Goal: Task Accomplishment & Management: Complete application form

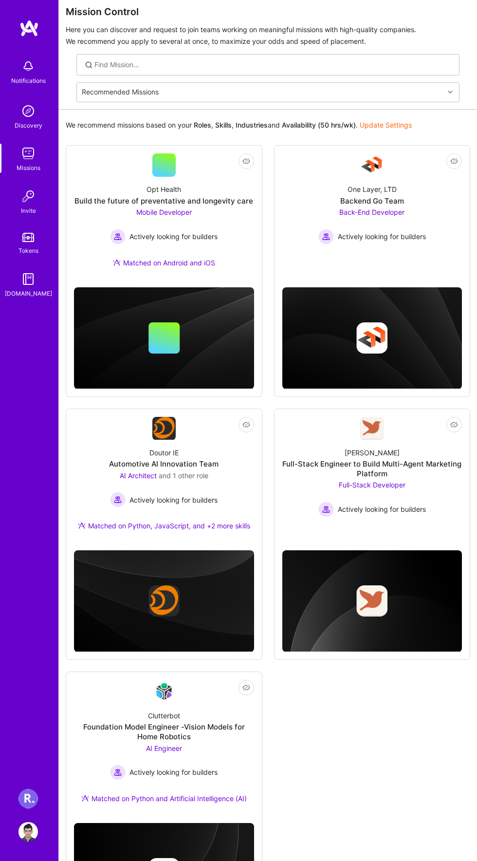
scroll to position [32, 0]
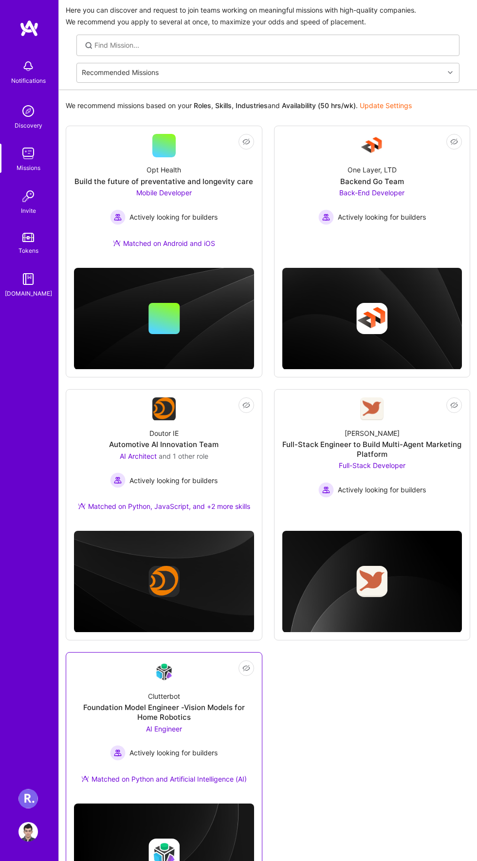
click at [154, 723] on div "Clutterbot Foundation Model Engineer -Vision Models for Home Robotics AI Engine…" at bounding box center [164, 740] width 180 height 112
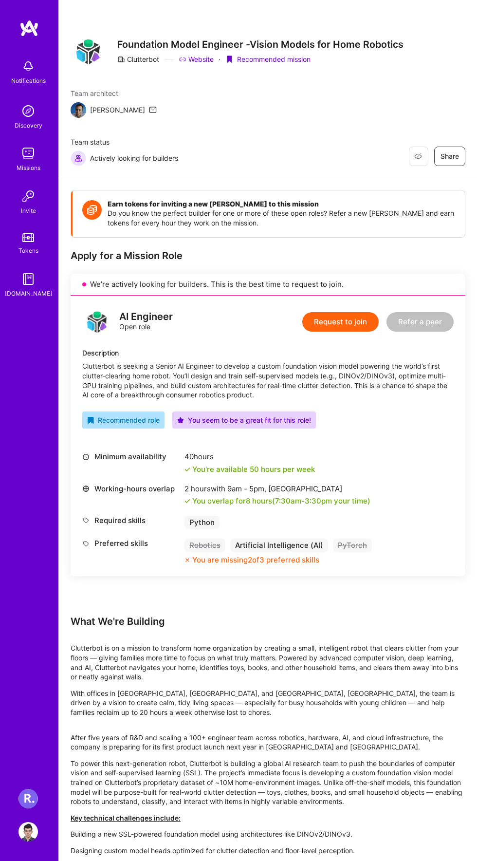
click at [338, 332] on button "Request to join" at bounding box center [341, 321] width 76 height 19
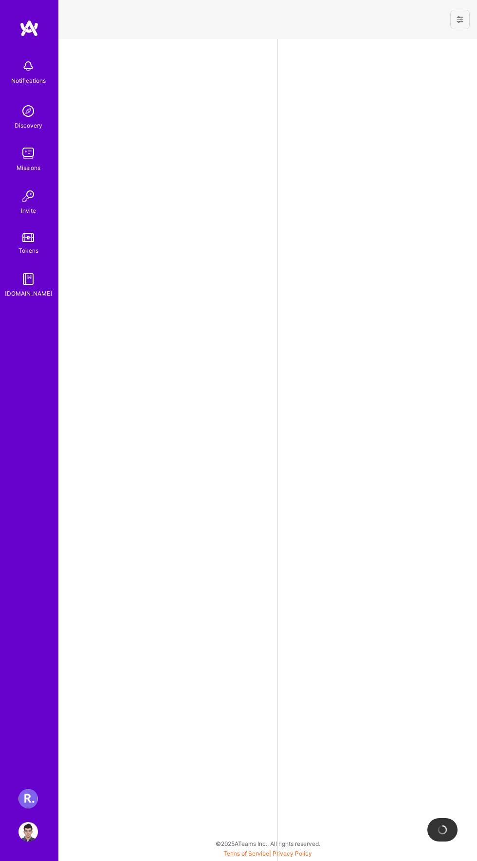
select select "AE"
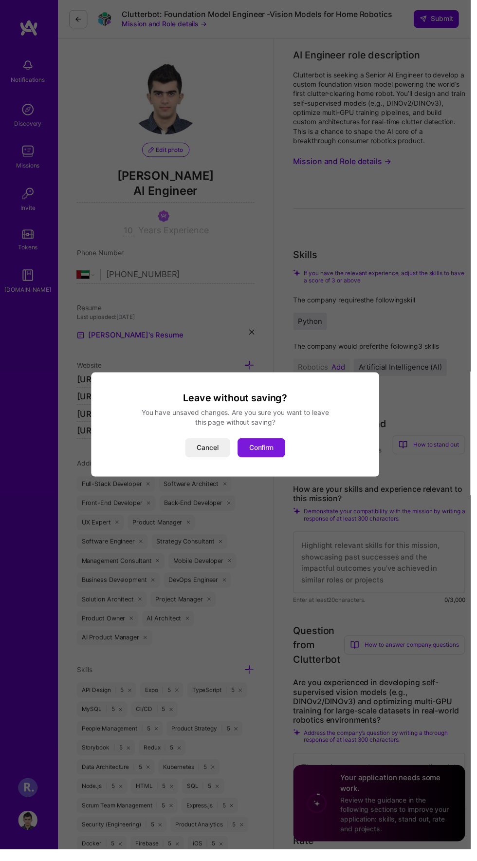
click at [278, 464] on button "Confirm" at bounding box center [265, 454] width 48 height 19
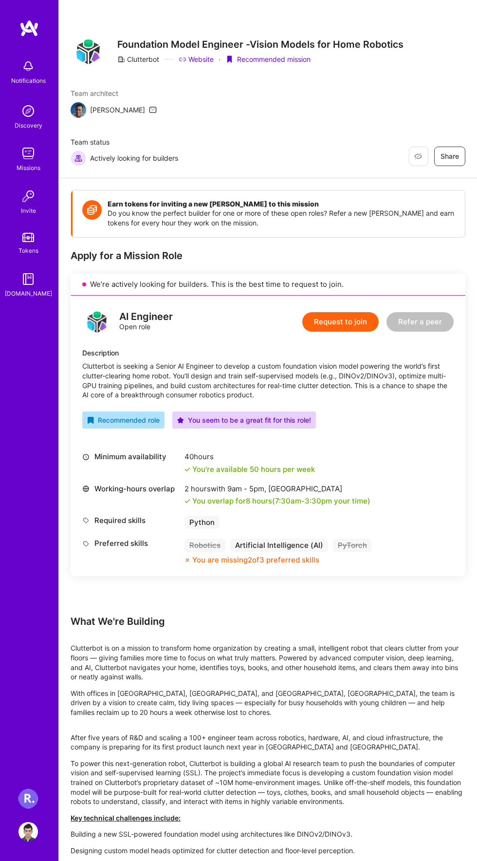
click at [19, 170] on div "Missions" at bounding box center [29, 168] width 24 height 10
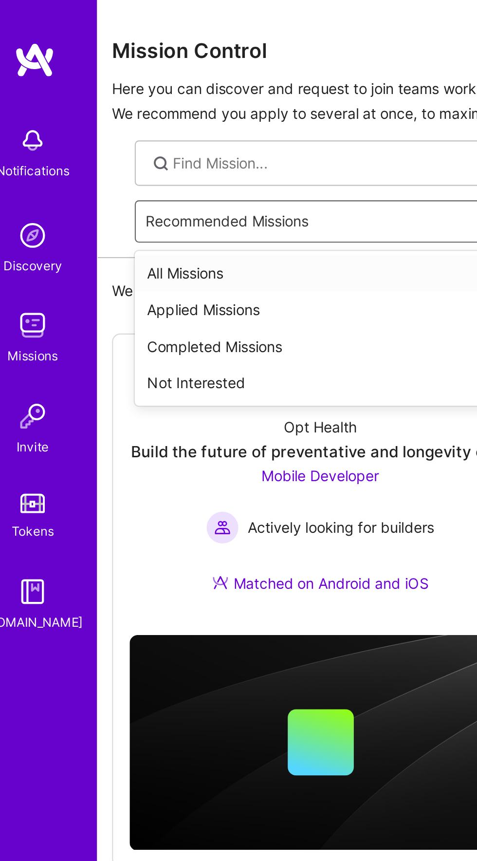
click at [93, 128] on div "All Missions" at bounding box center [267, 129] width 383 height 18
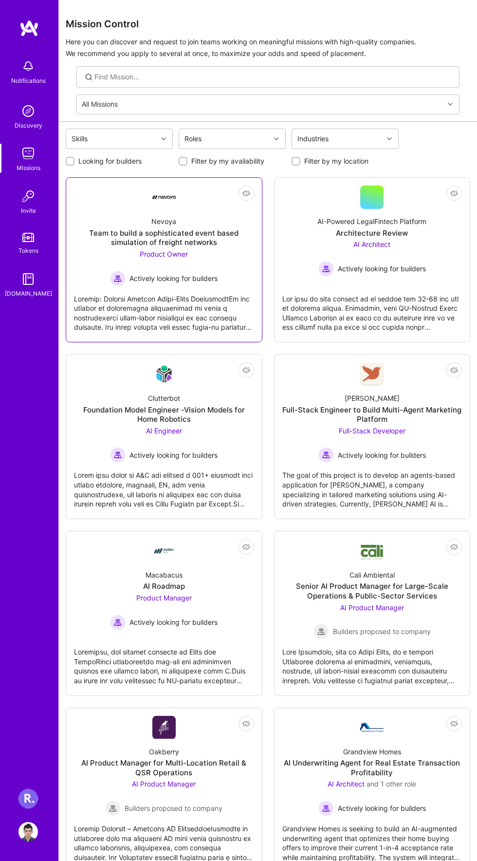
click at [138, 248] on div "Nevoya Team to build a sophisticated event based simulation of freight networks…" at bounding box center [164, 247] width 180 height 77
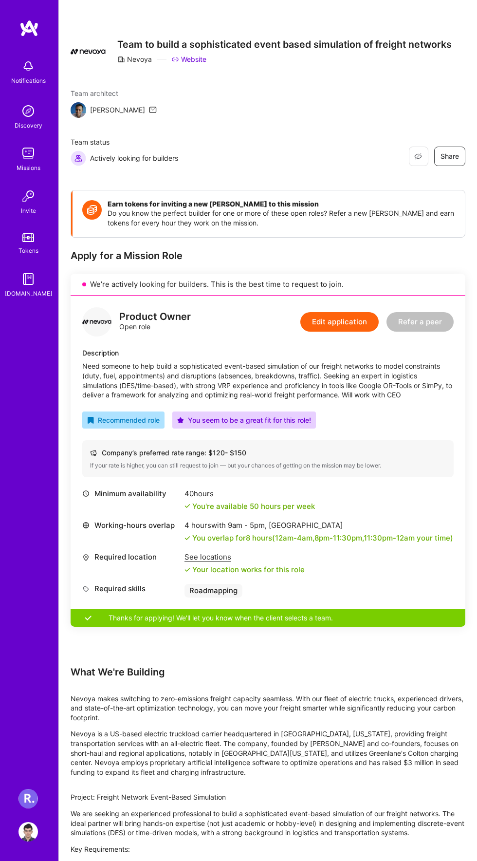
scroll to position [34, 0]
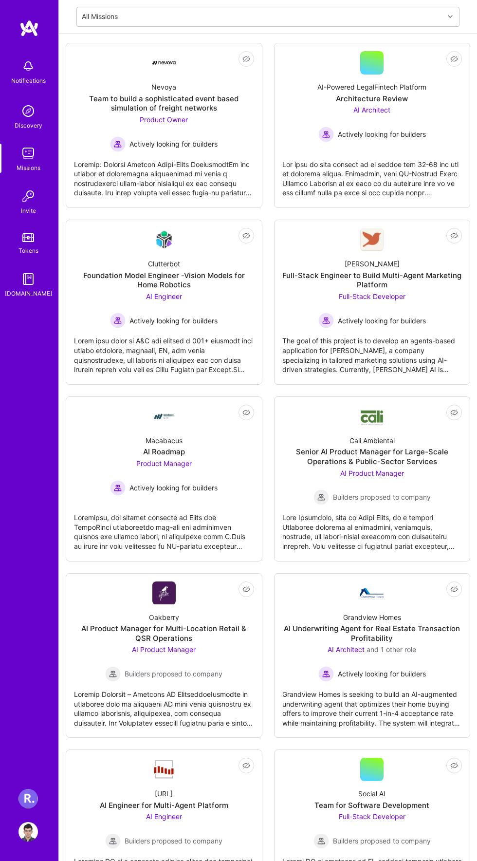
scroll to position [144, 0]
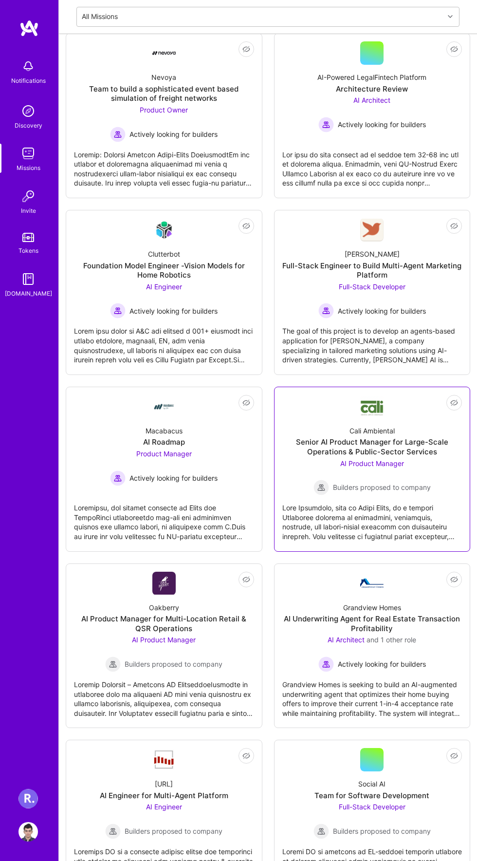
click at [309, 440] on div "Senior AI Product Manager for Large-Scale Operations & Public-Sector Services" at bounding box center [373, 446] width 180 height 19
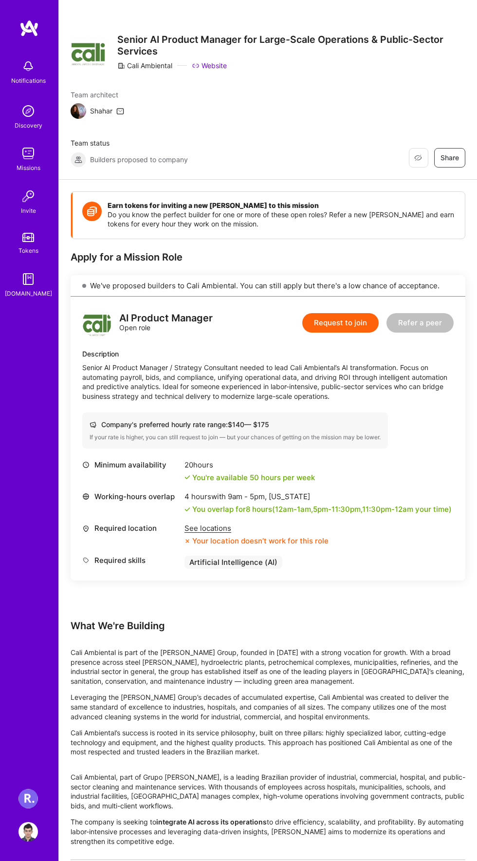
click at [336, 325] on button "Request to join" at bounding box center [341, 322] width 76 height 19
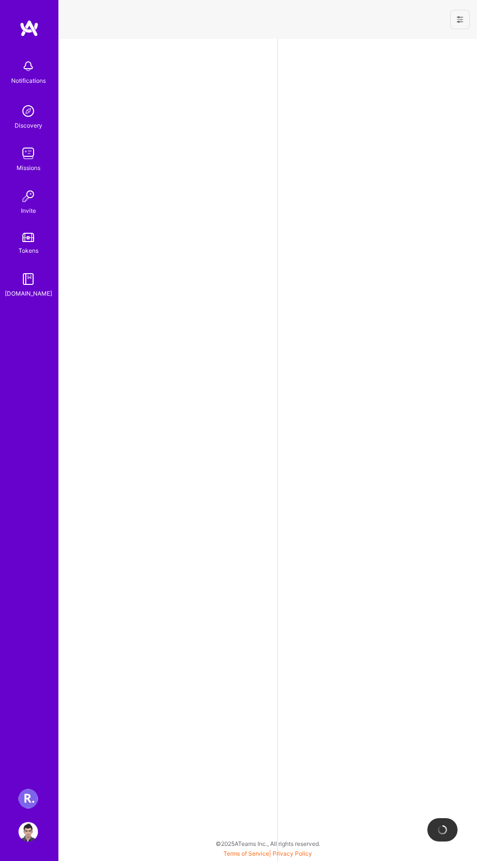
select select "AE"
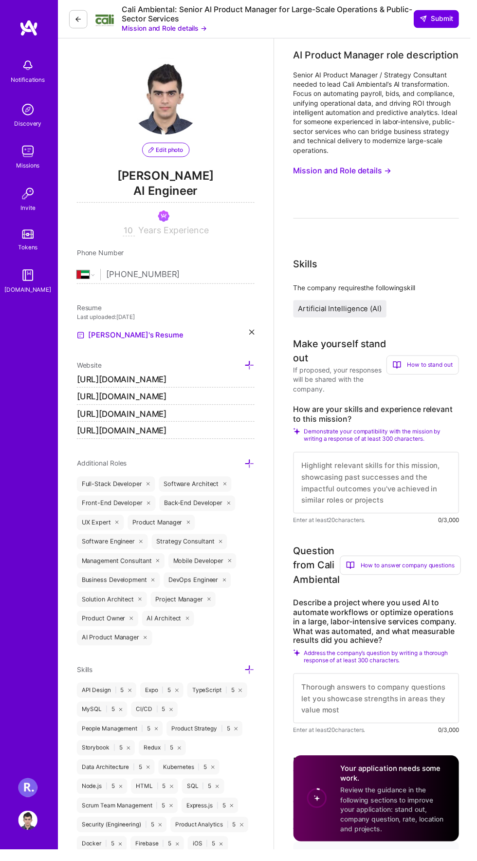
click at [385, 489] on textarea at bounding box center [382, 489] width 168 height 62
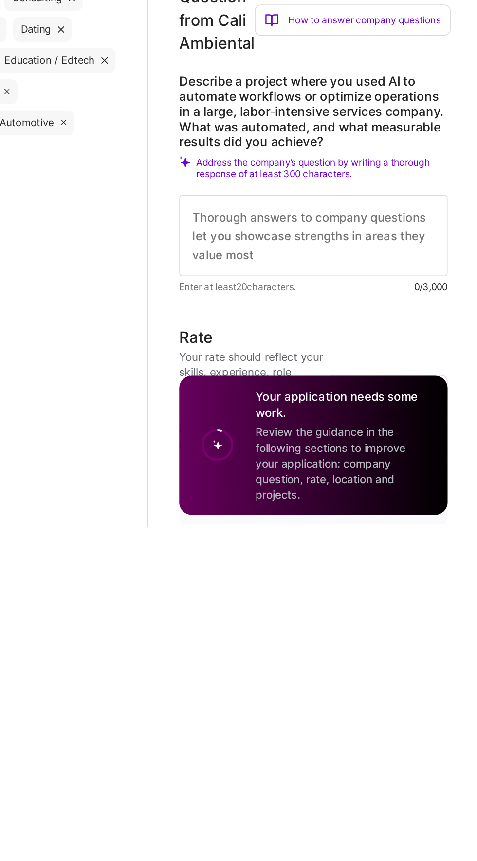
scroll to position [730, 0]
type textarea "L ip dolorsi am conse adi eli Seddoeius TE Incididunt utla et Dolo. Magn aliqu …"
click at [382, 696] on textarea at bounding box center [382, 678] width 168 height 51
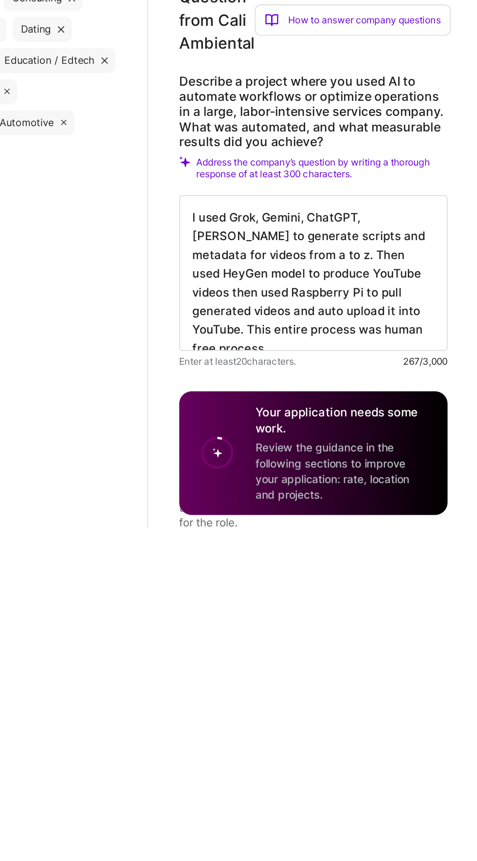
click at [390, 726] on textarea "I used Grok, Gemini, ChatGPT, [PERSON_NAME] to generate scripts and metadata fo…" at bounding box center [382, 701] width 168 height 97
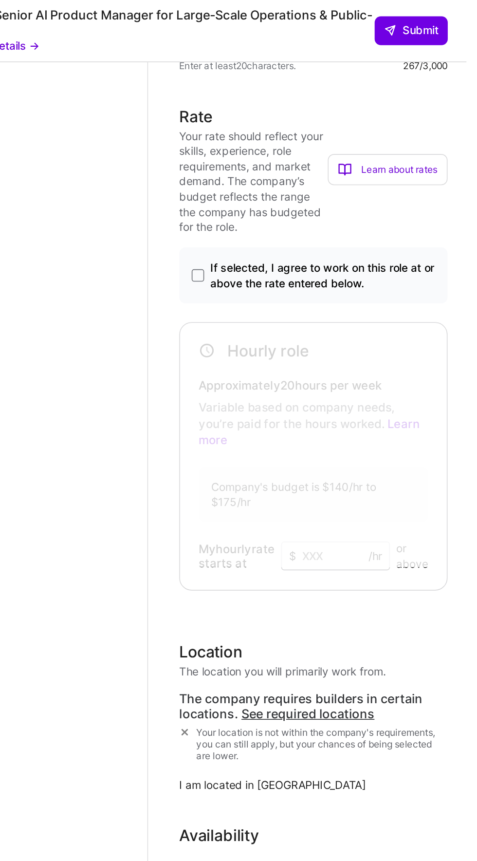
scroll to position [1443, 0]
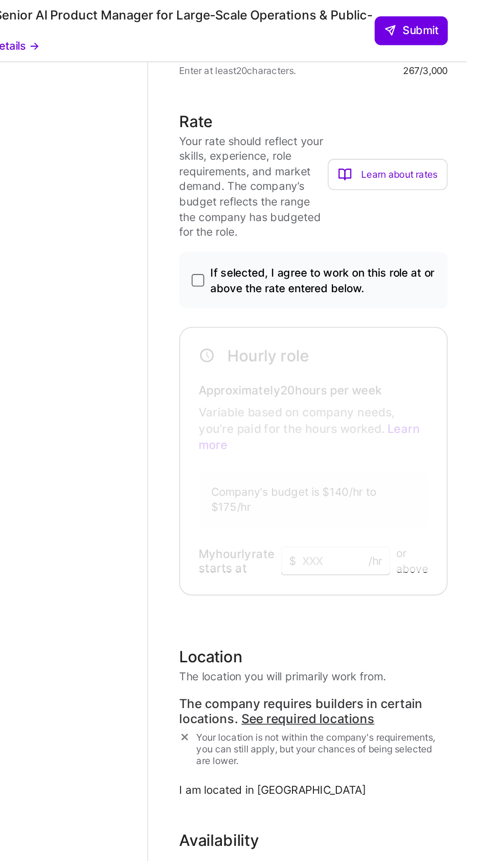
type textarea "I used Grok, Gemini, ChatGPT, [PERSON_NAME] to generate scripts and metadata fo…"
click at [310, 179] on span at bounding box center [309, 175] width 8 height 8
click at [0, 0] on input "If selected, I agree to work on this role at or above the rate entered below." at bounding box center [0, 0] width 0 height 0
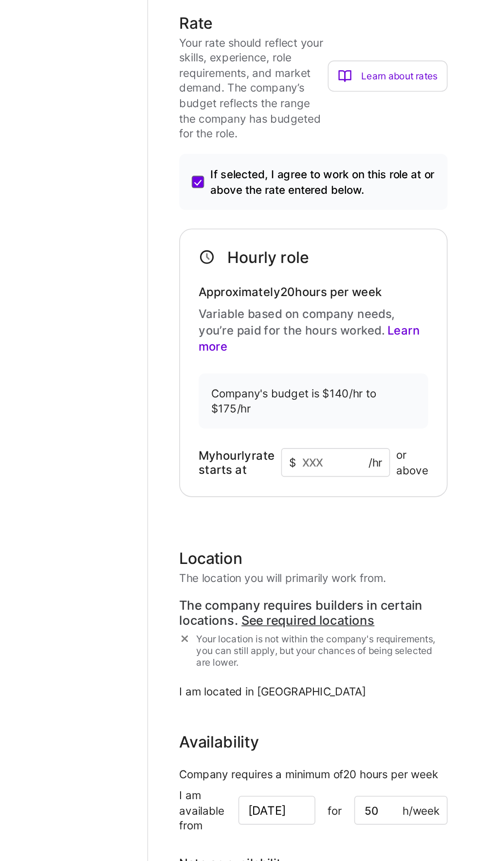
click at [390, 360] on input at bounding box center [395, 351] width 68 height 19
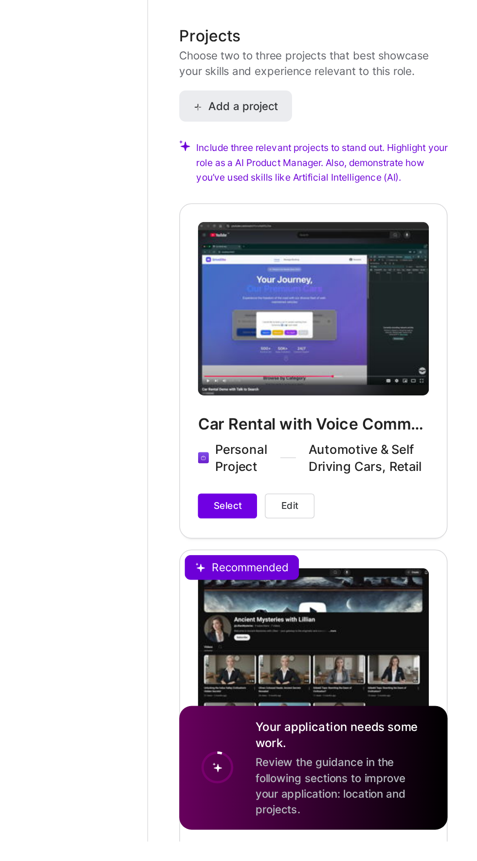
scroll to position [1912, 0]
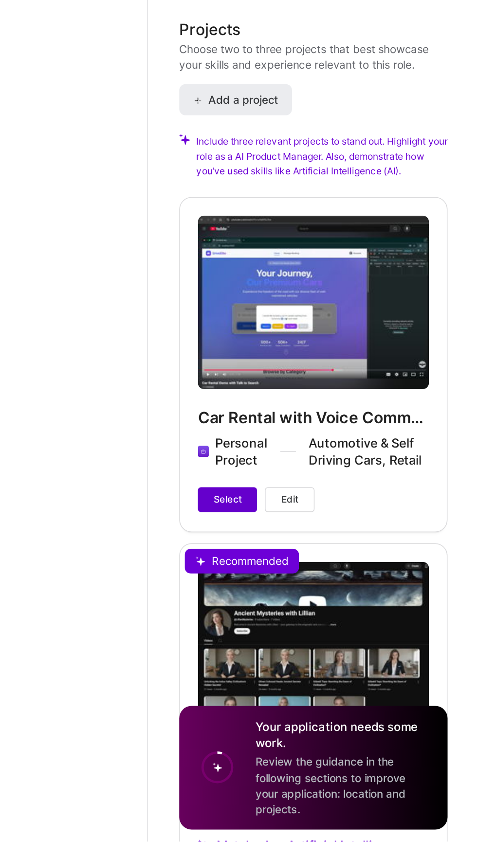
type input "140"
click at [314, 655] on button "Select" at bounding box center [327, 648] width 37 height 16
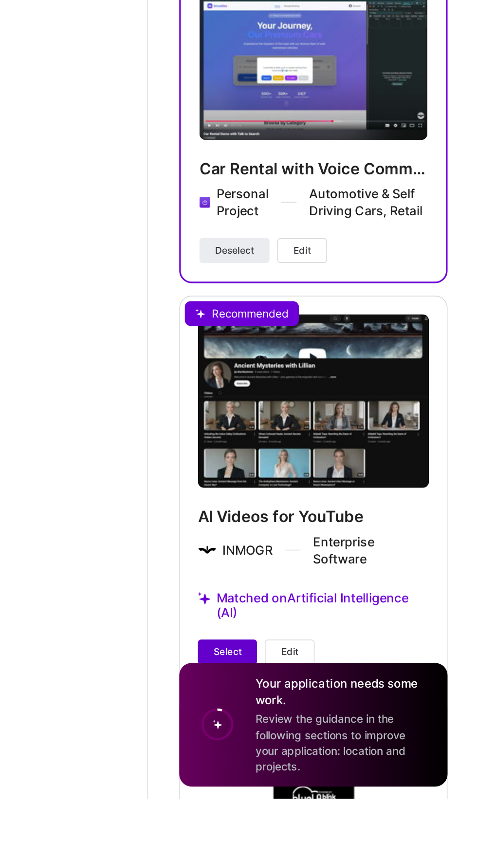
click at [318, 776] on button "Select" at bounding box center [327, 770] width 37 height 16
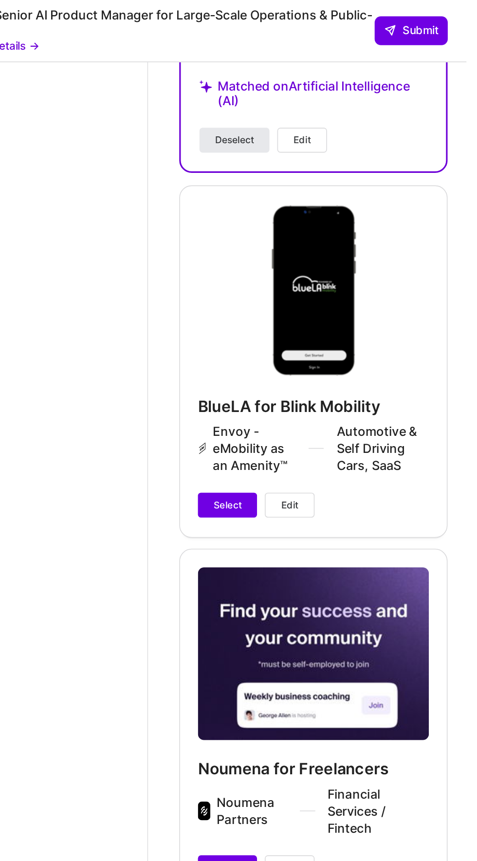
scroll to position [2713, 0]
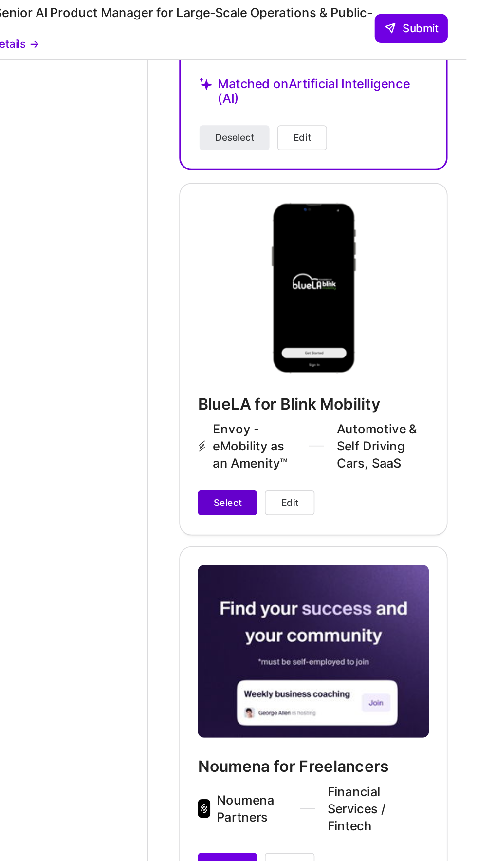
click at [322, 321] on span "Select" at bounding box center [328, 316] width 18 height 9
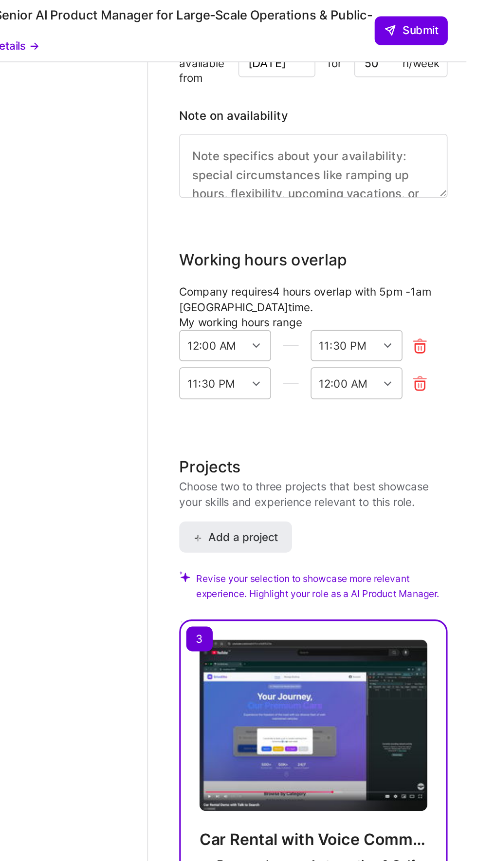
scroll to position [1971, 0]
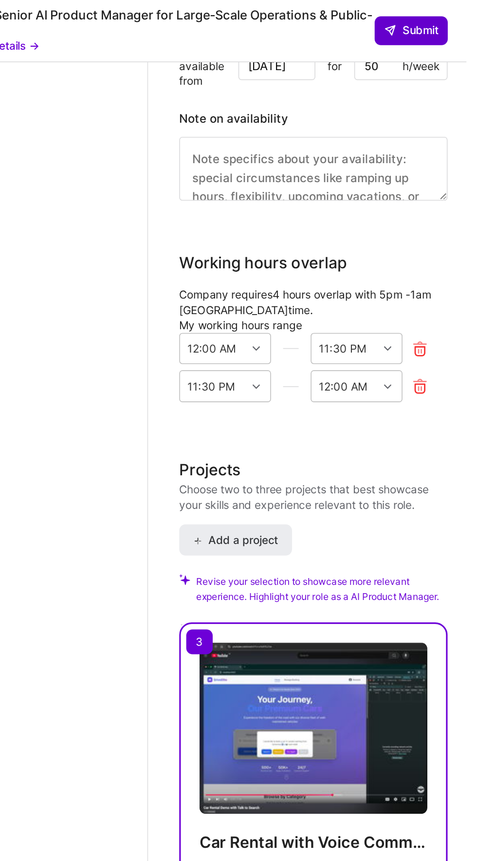
click at [460, 19] on span "Submit" at bounding box center [443, 19] width 34 height 10
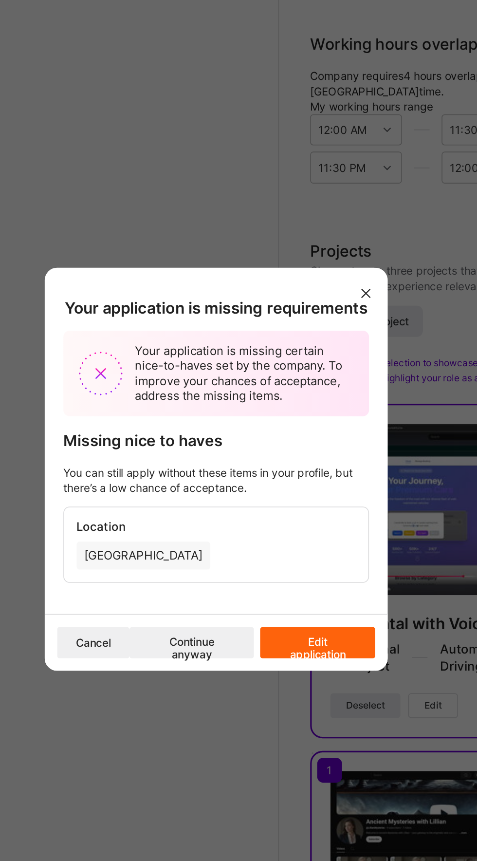
click at [235, 549] on button "Continue anyway" at bounding box center [224, 538] width 78 height 19
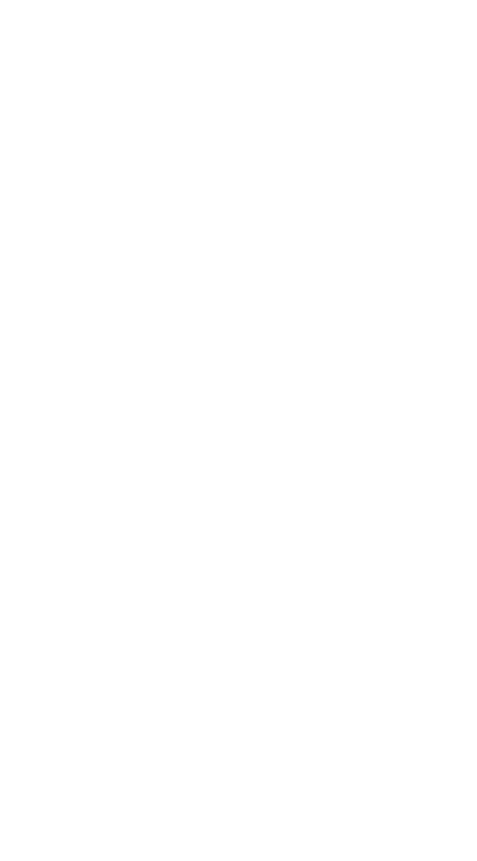
select select "AE"
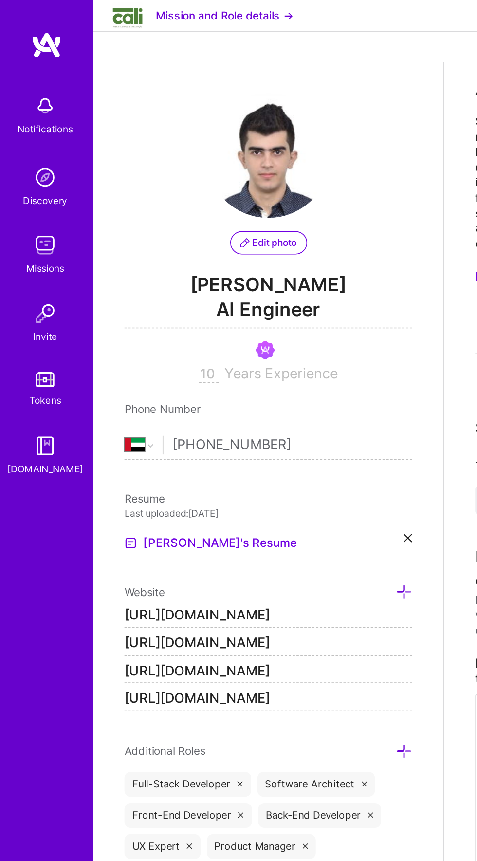
click at [133, 15] on button "Mission and Role details →" at bounding box center [140, 10] width 86 height 10
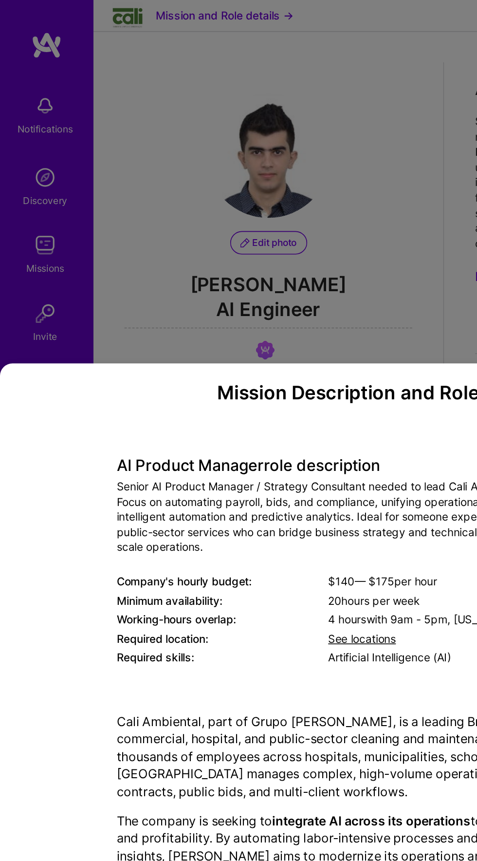
click at [90, 53] on div "Mission Description and Role Details AI Product Manager role description Senior…" at bounding box center [238, 430] width 477 height 861
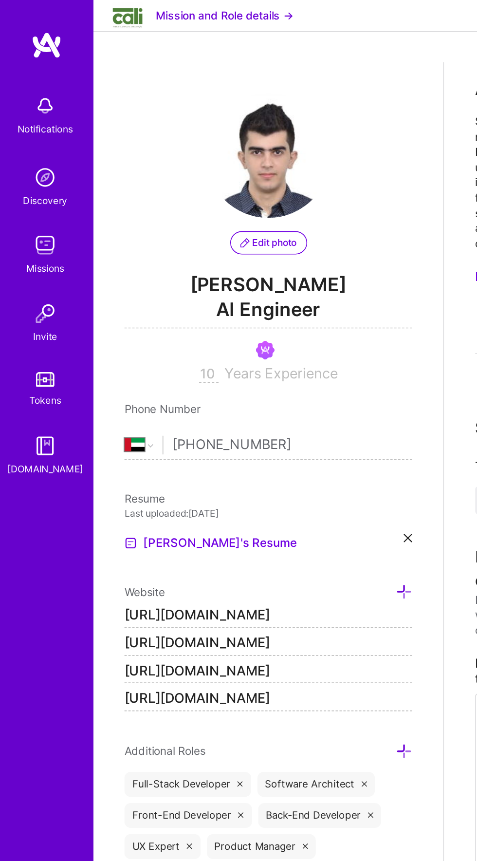
click at [80, 17] on img at bounding box center [79, 9] width 19 height 17
click at [27, 156] on img at bounding box center [28, 153] width 19 height 19
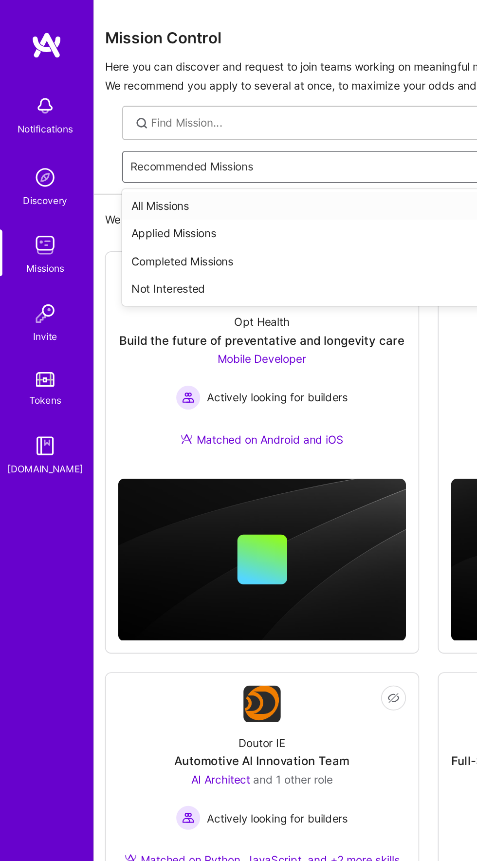
click at [92, 129] on div "All Missions" at bounding box center [267, 129] width 383 height 18
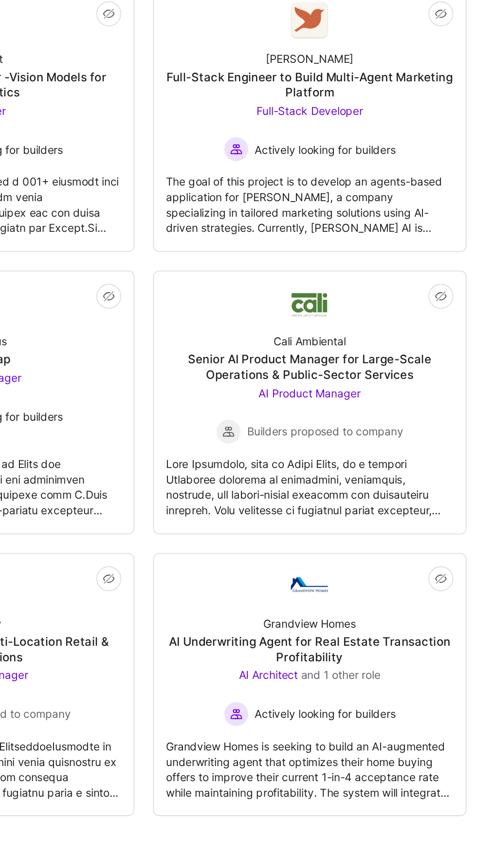
scroll to position [13, 0]
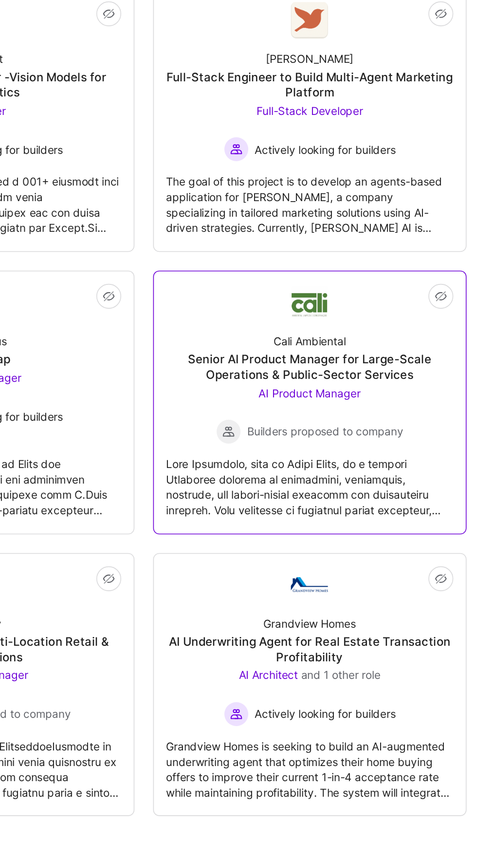
click at [337, 573] on div "Senior AI Product Manager for Large-Scale Operations & Public-Sector Services" at bounding box center [373, 577] width 180 height 19
